Goal: Information Seeking & Learning: Learn about a topic

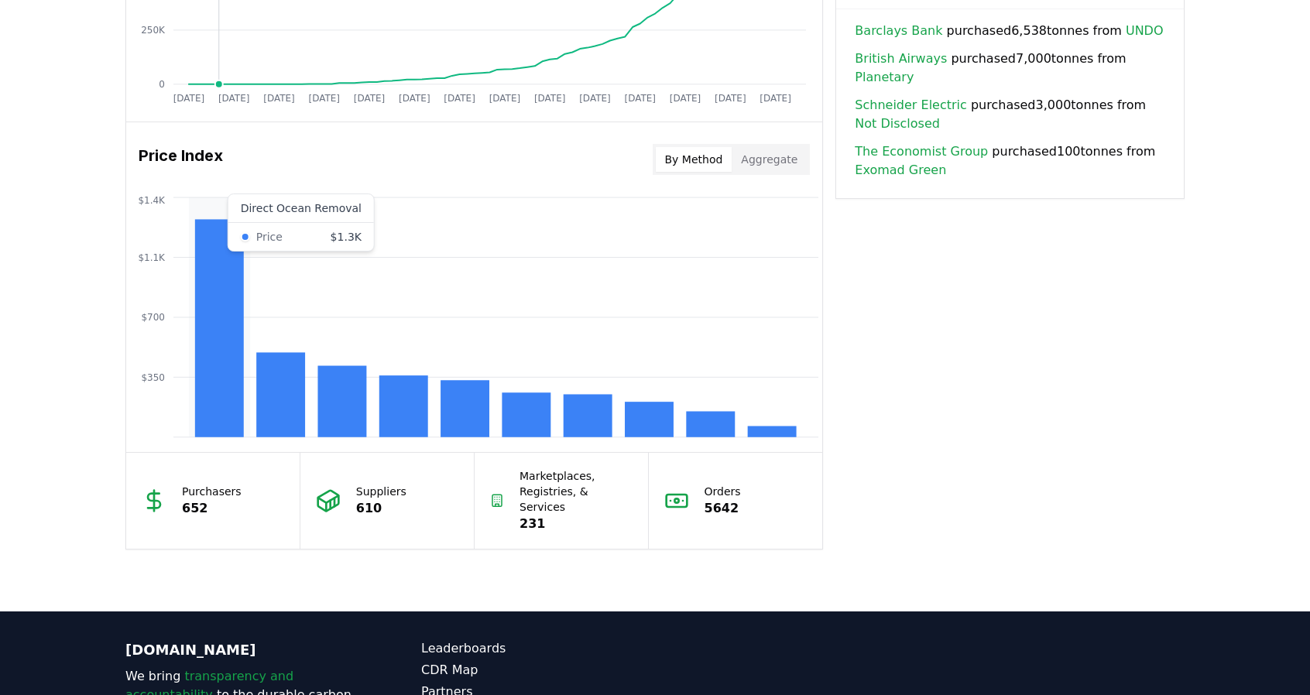
scroll to position [1168, 0]
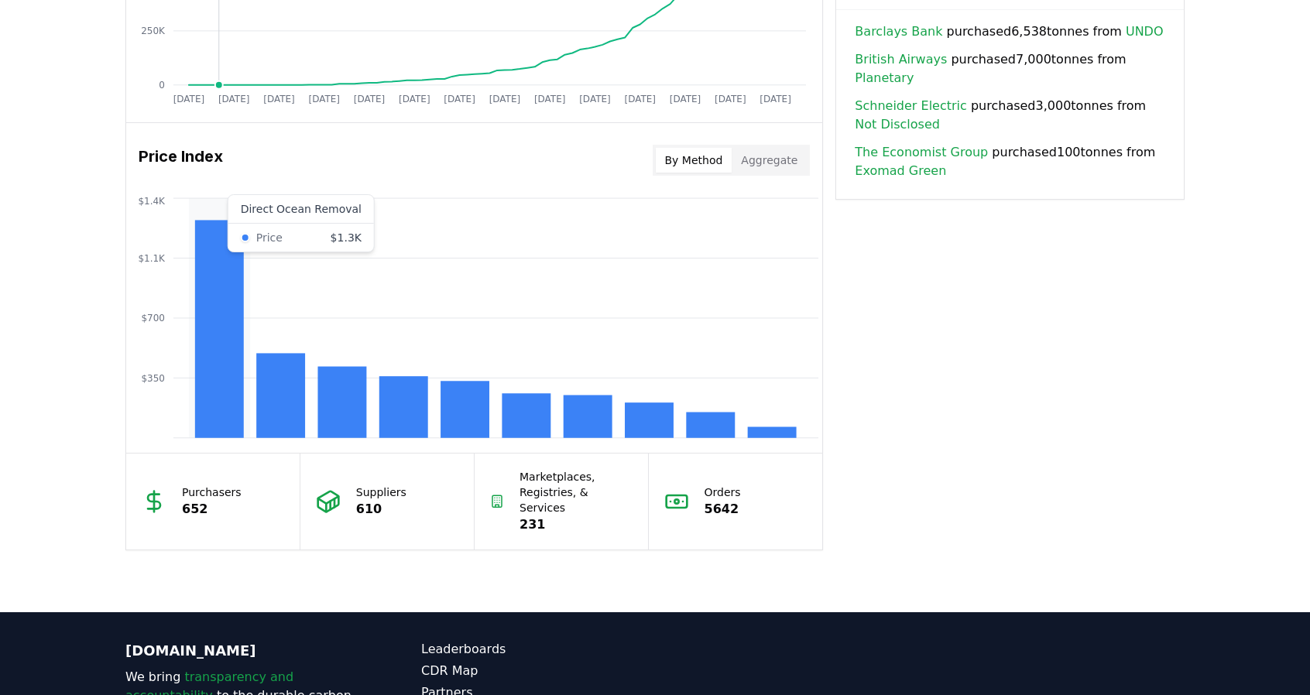
click at [290, 404] on rect at bounding box center [280, 395] width 49 height 84
click at [347, 414] on rect at bounding box center [342, 402] width 49 height 71
click at [410, 434] on rect at bounding box center [403, 407] width 49 height 62
click at [517, 424] on rect at bounding box center [527, 415] width 49 height 45
click at [767, 150] on button "Aggregate" at bounding box center [769, 160] width 75 height 25
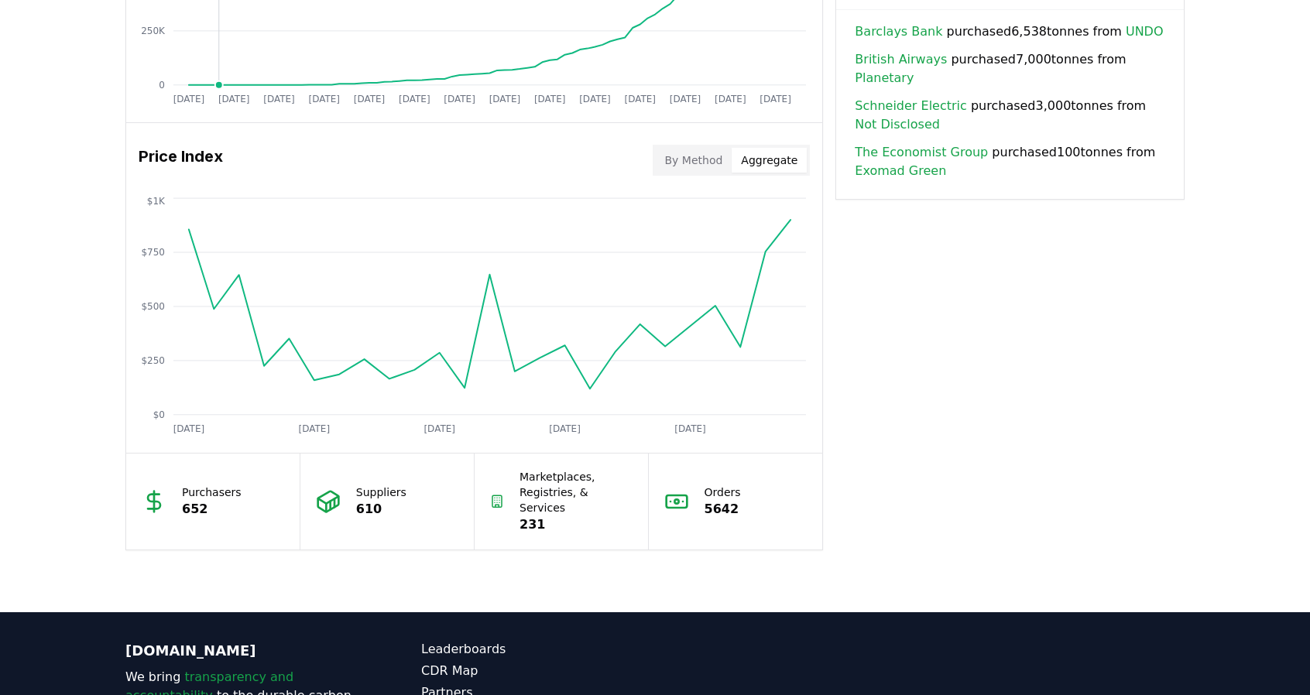
click at [689, 160] on button "By Method" at bounding box center [694, 160] width 77 height 25
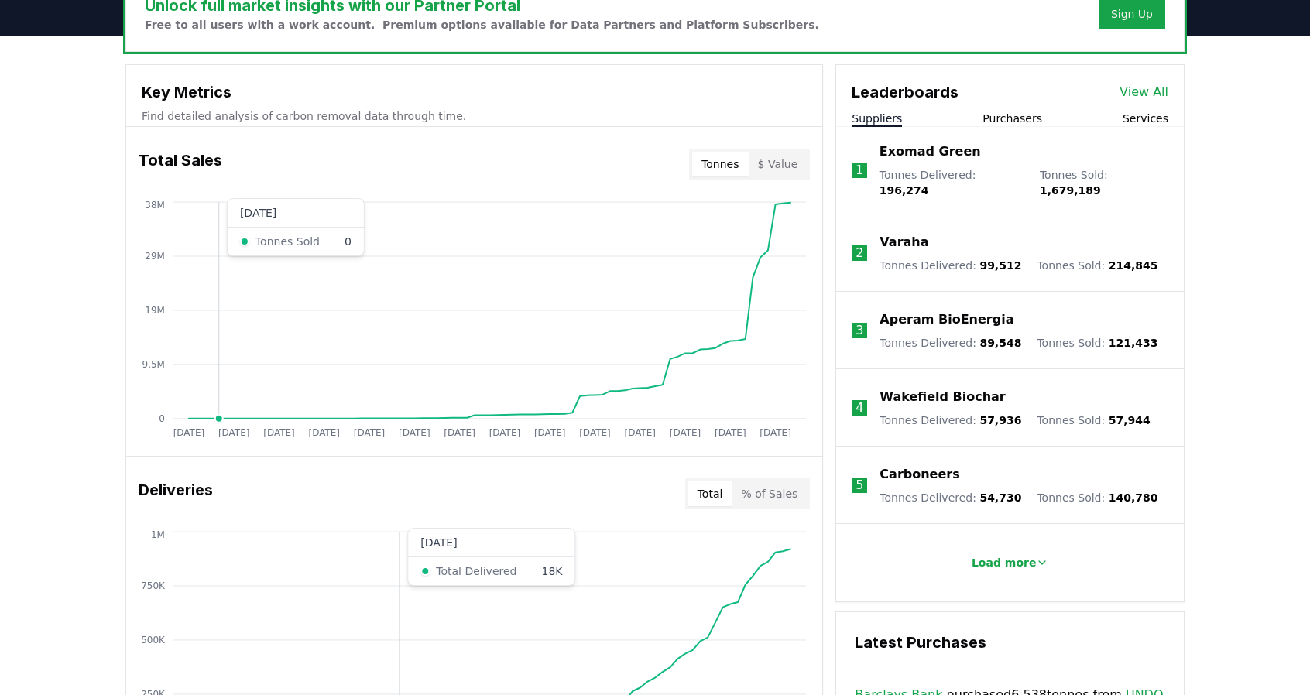
scroll to position [503, 0]
click at [1013, 121] on button "Purchasers" at bounding box center [1013, 119] width 60 height 15
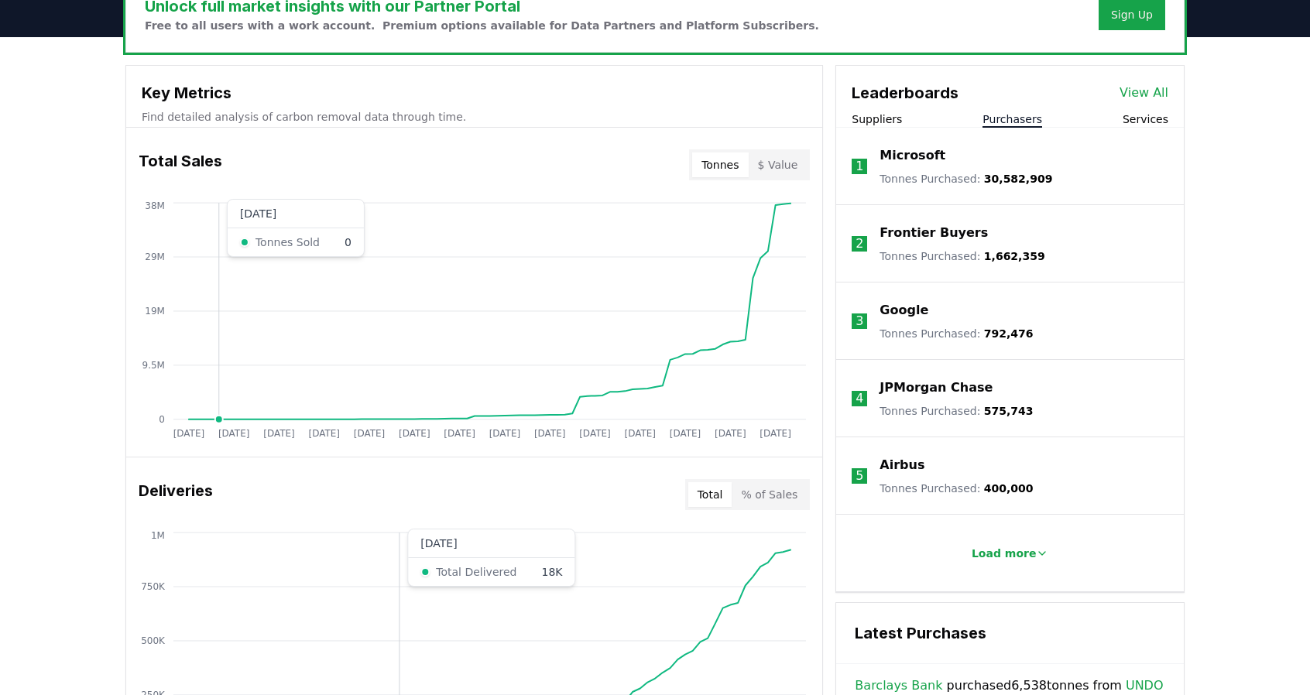
click at [905, 527] on li "Load more" at bounding box center [1010, 553] width 348 height 77
click at [999, 561] on button "Load more" at bounding box center [1010, 553] width 102 height 31
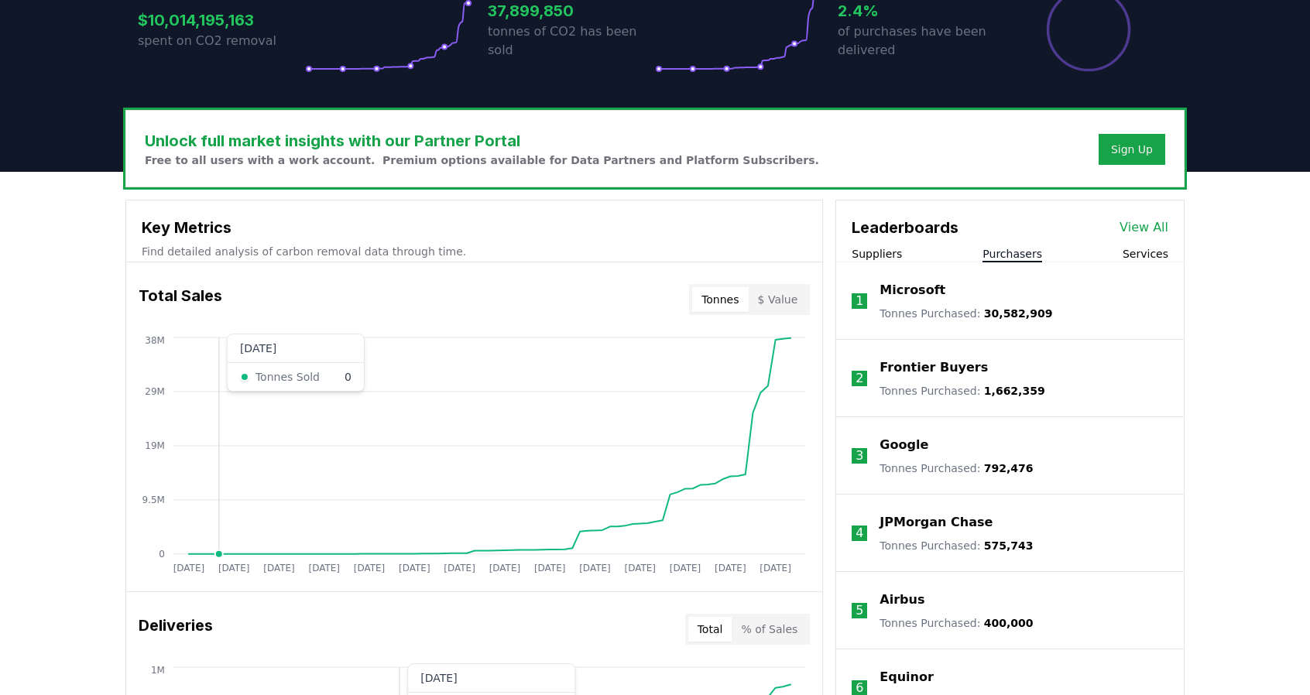
scroll to position [367, 0]
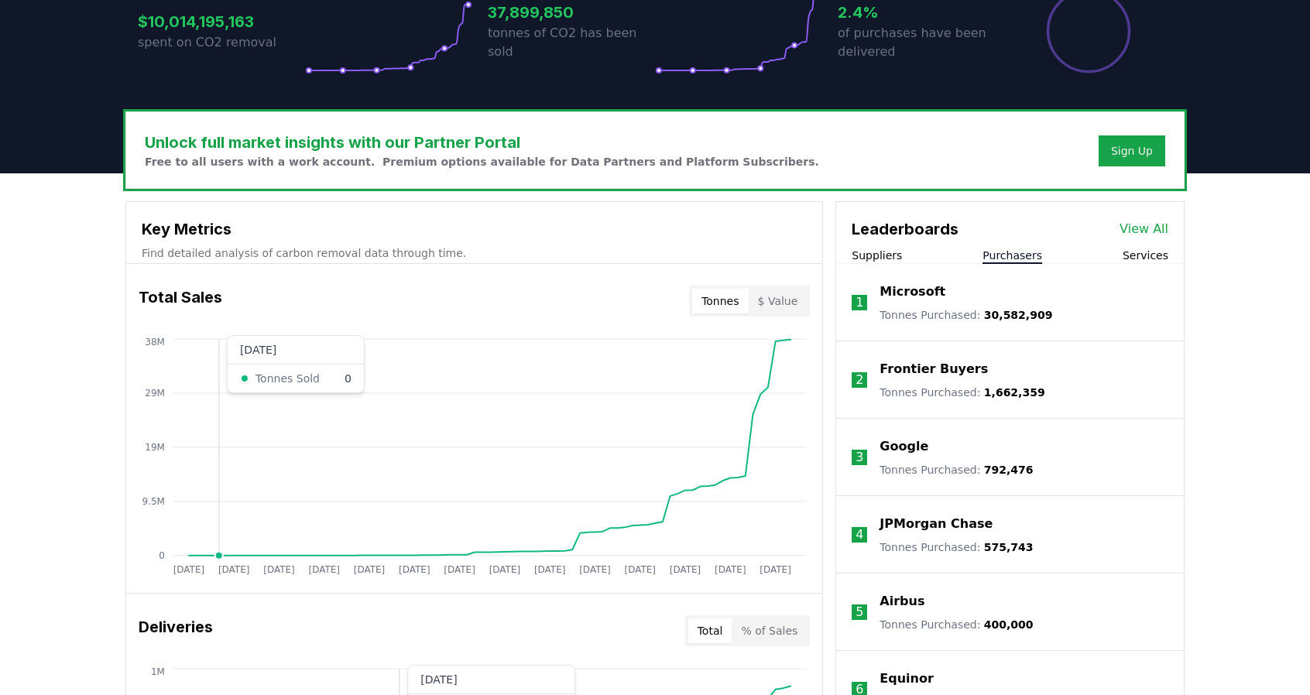
click at [1165, 264] on li "1 Microsoft Tonnes Purchased : 30,582,909" at bounding box center [1010, 302] width 348 height 77
click at [1155, 259] on button "Services" at bounding box center [1146, 255] width 46 height 15
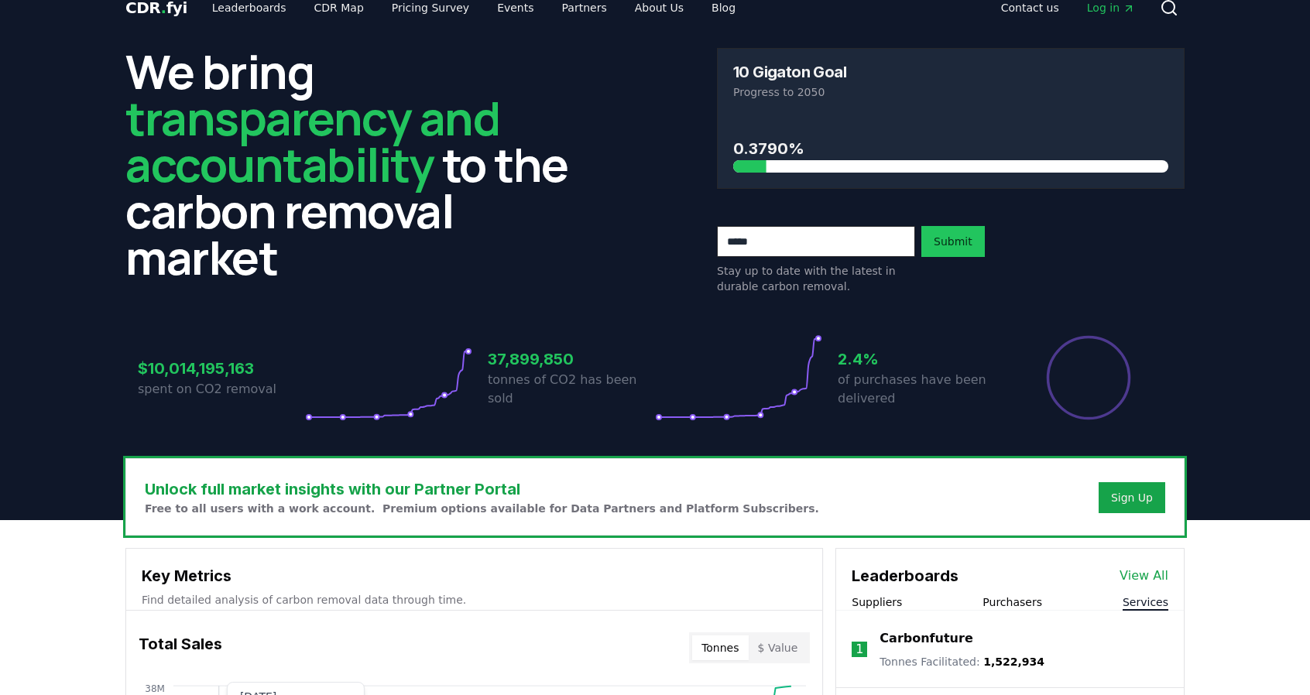
scroll to position [0, 0]
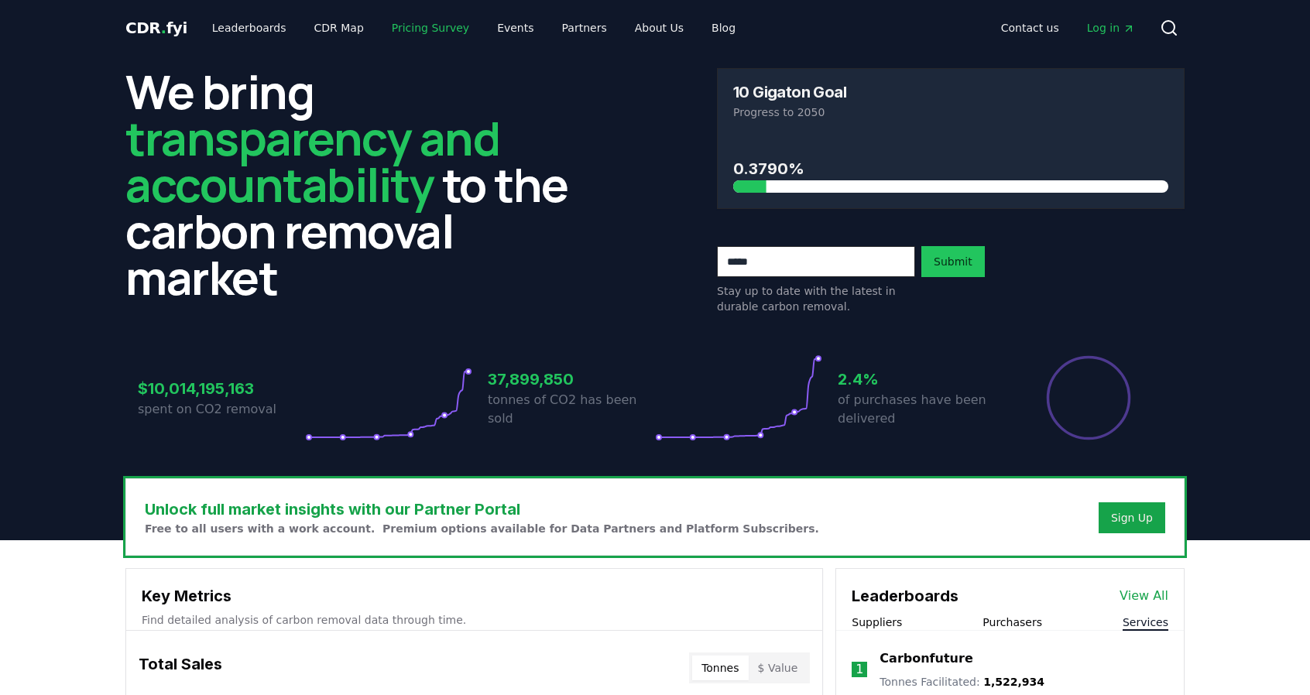
click at [407, 32] on link "Pricing Survey" at bounding box center [430, 28] width 102 height 28
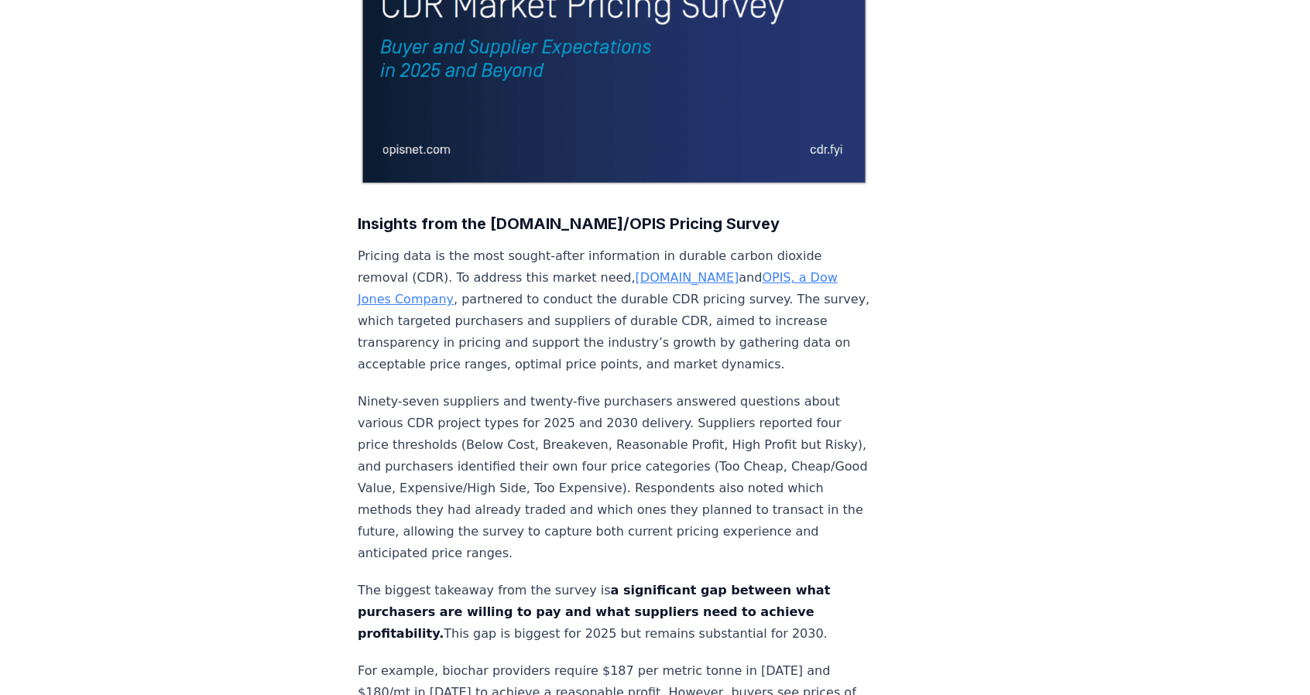
scroll to position [366, 0]
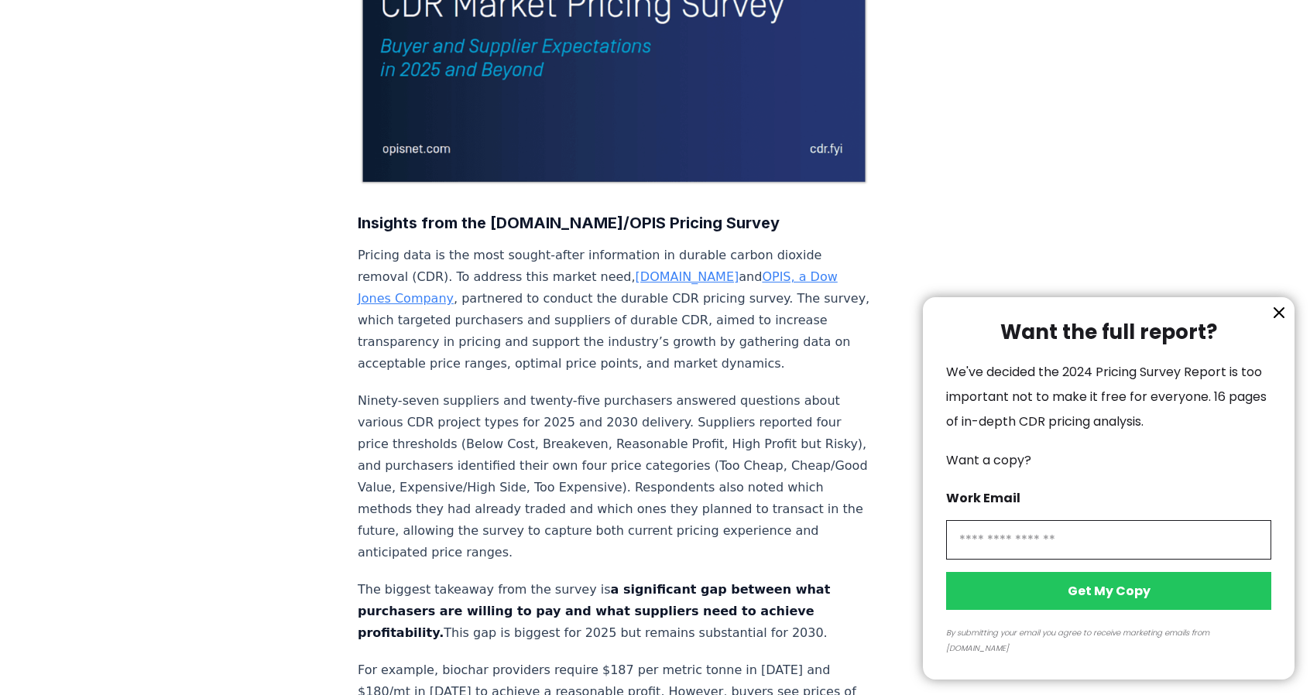
click at [1271, 322] on icon "information" at bounding box center [1279, 313] width 19 height 19
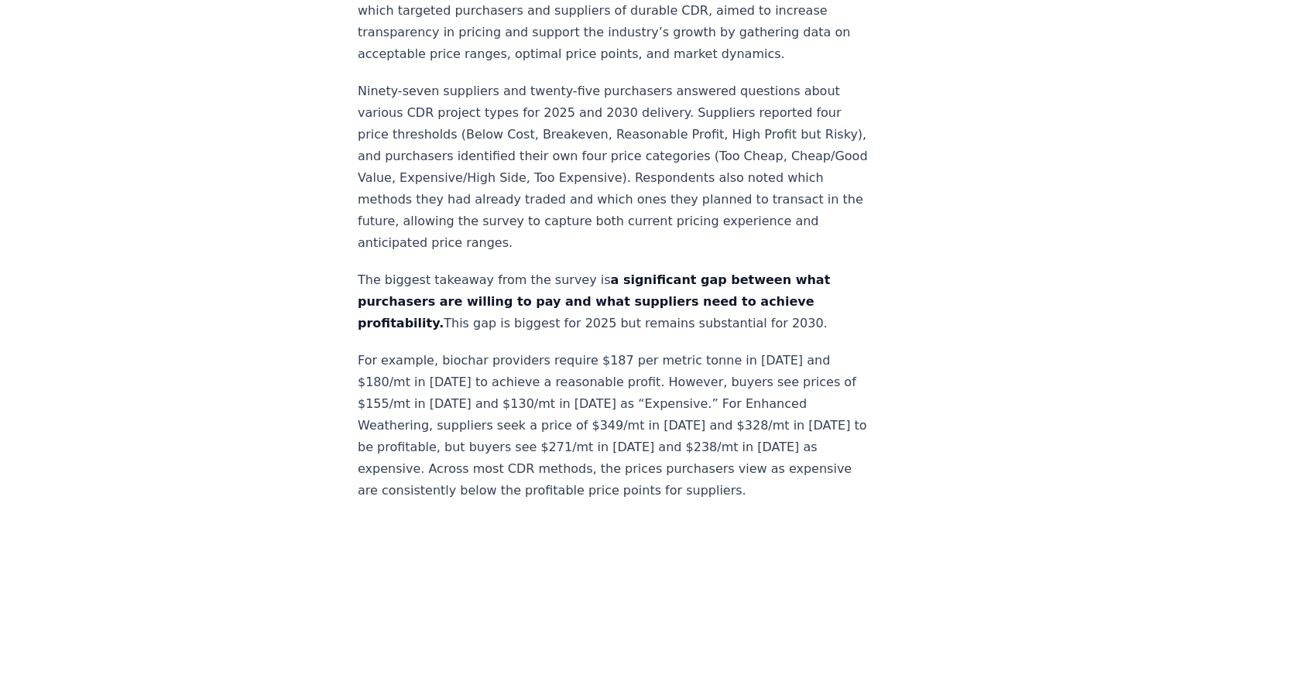
scroll to position [0, 0]
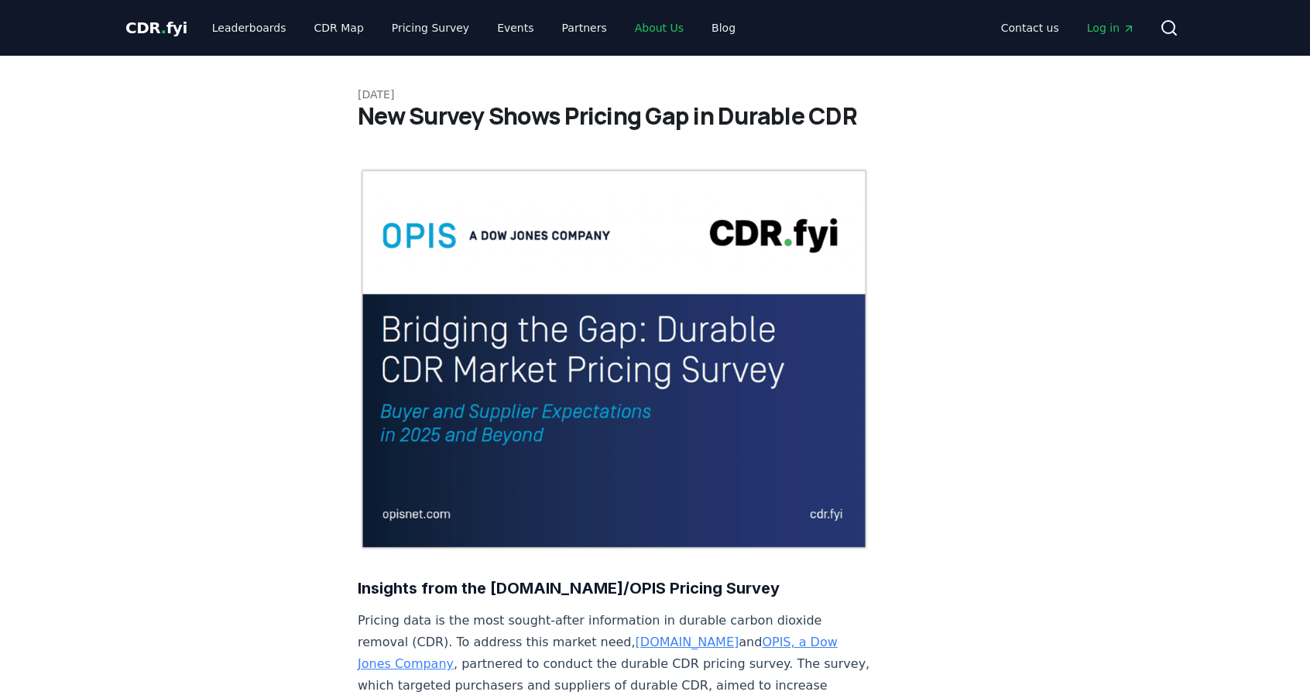
click at [623, 32] on link "About Us" at bounding box center [660, 28] width 74 height 28
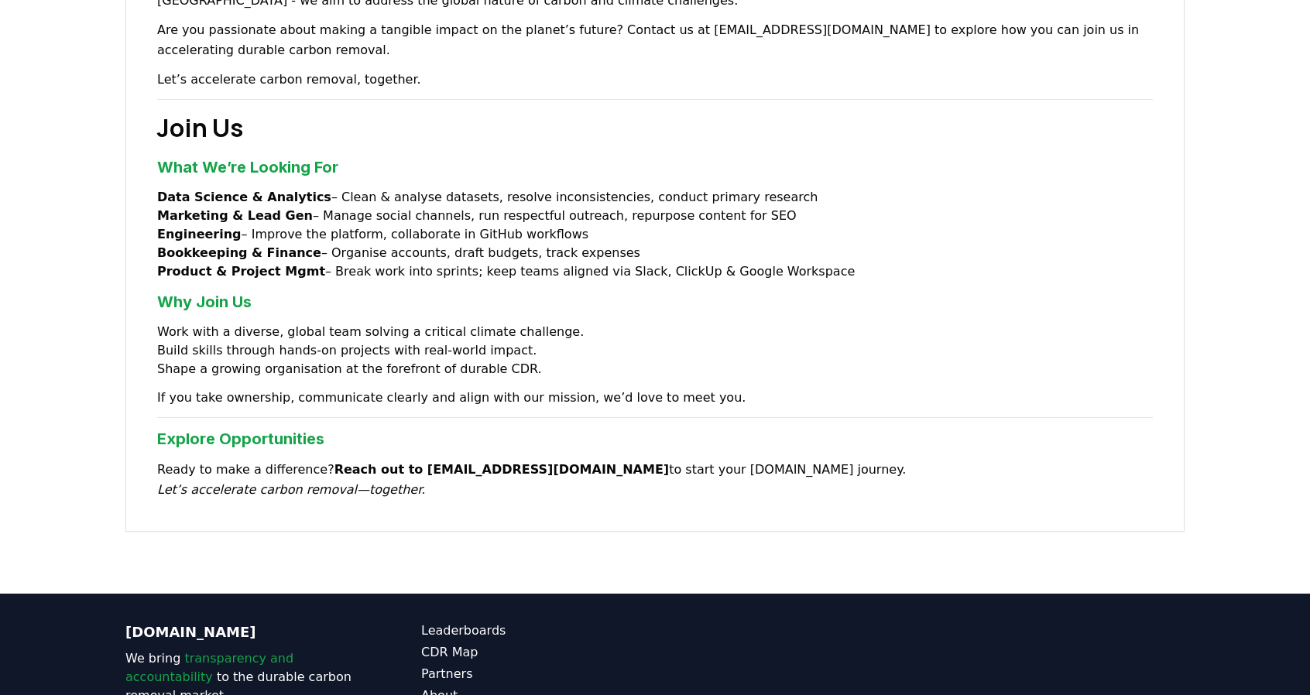
scroll to position [1138, 0]
